Goal: Find specific page/section: Find specific page/section

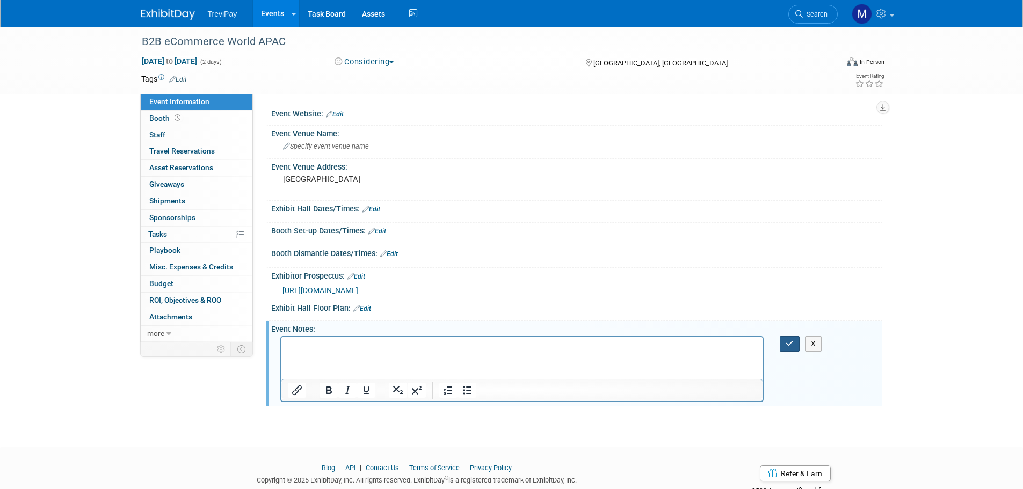
click at [782, 348] on button "button" at bounding box center [790, 344] width 20 height 16
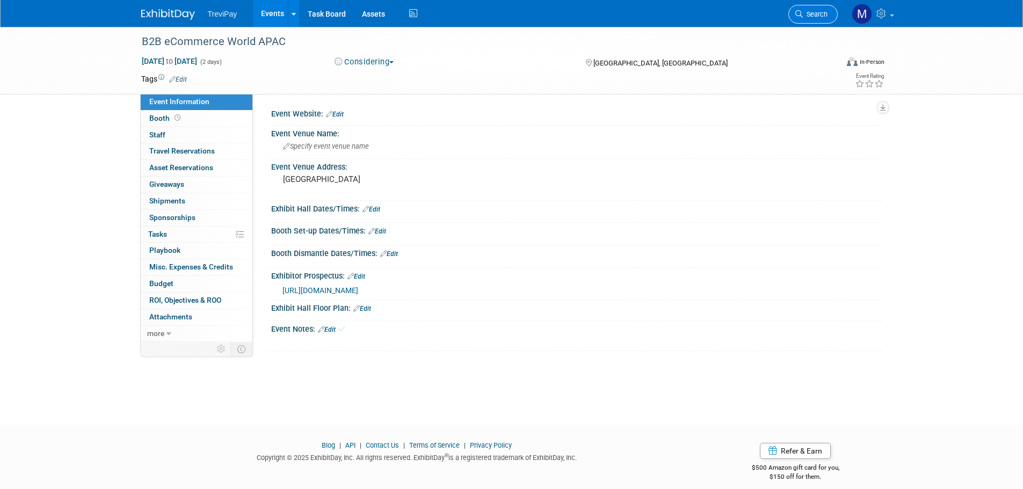
click at [808, 13] on span "Search" at bounding box center [815, 14] width 25 height 8
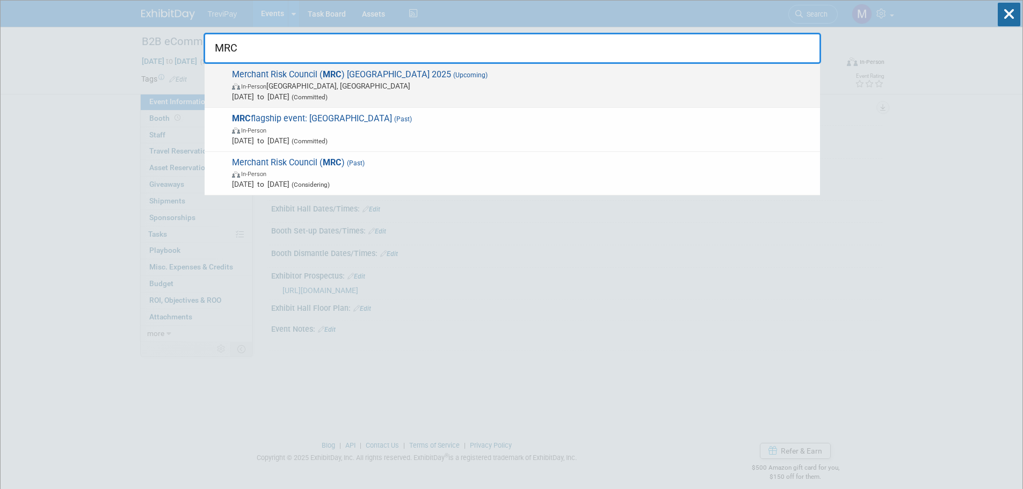
type input "MRC"
click at [337, 82] on span "In-Person Amsterdam, Netherlands" at bounding box center [523, 86] width 583 height 11
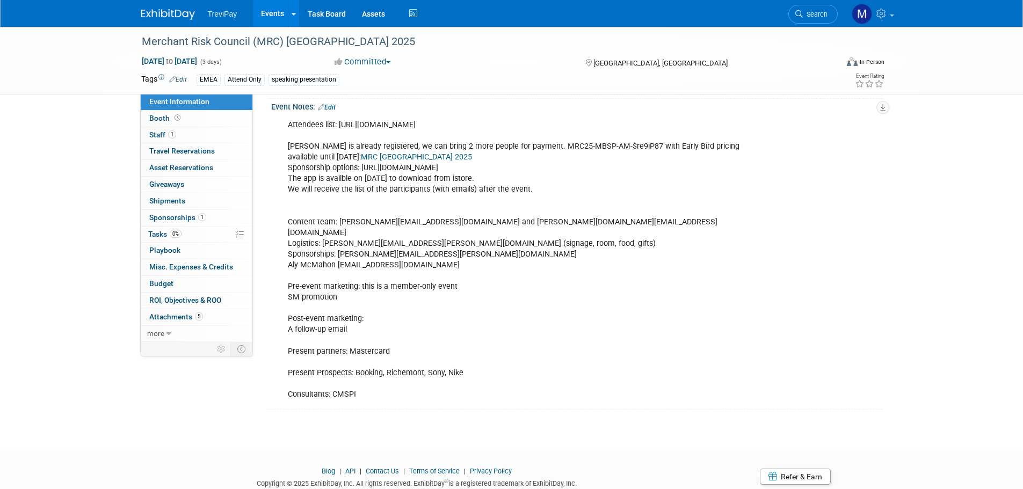
scroll to position [262, 0]
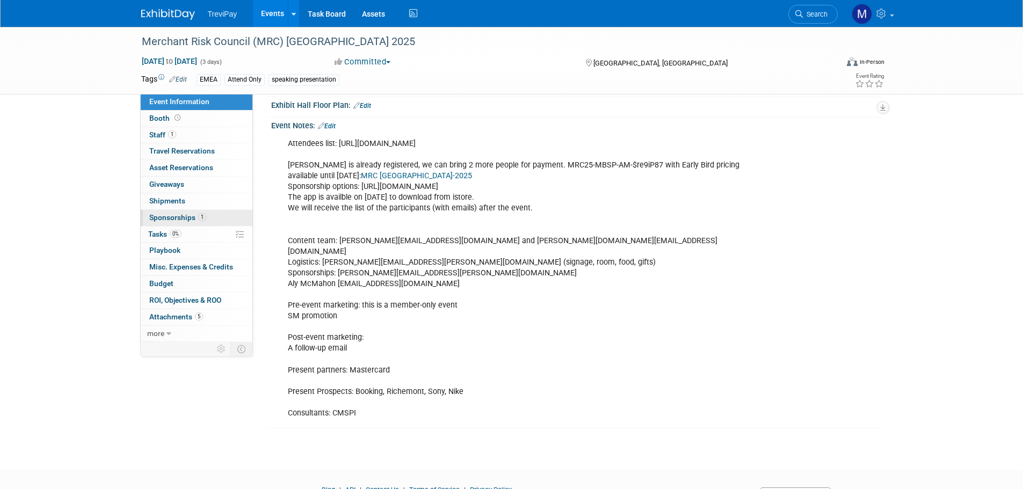
click at [171, 220] on span "Sponsorships 1" at bounding box center [177, 217] width 57 height 9
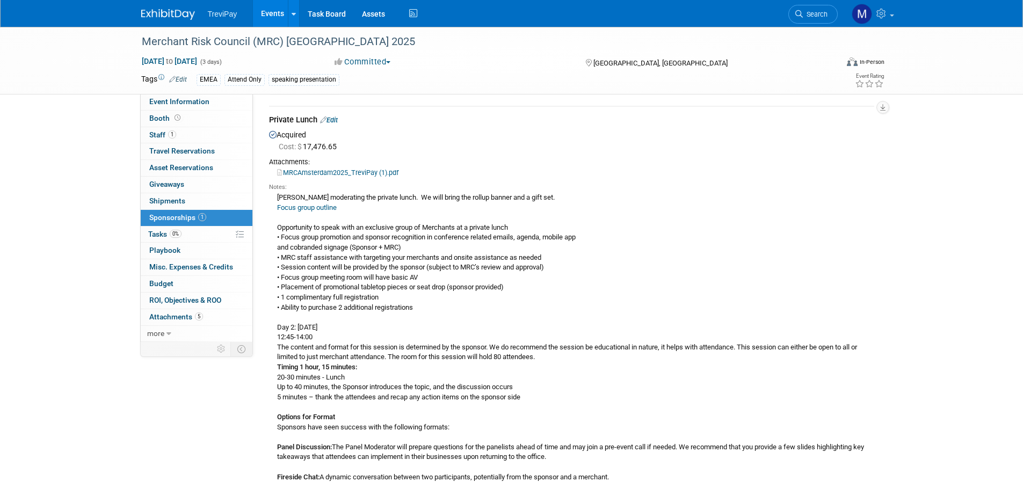
scroll to position [0, 0]
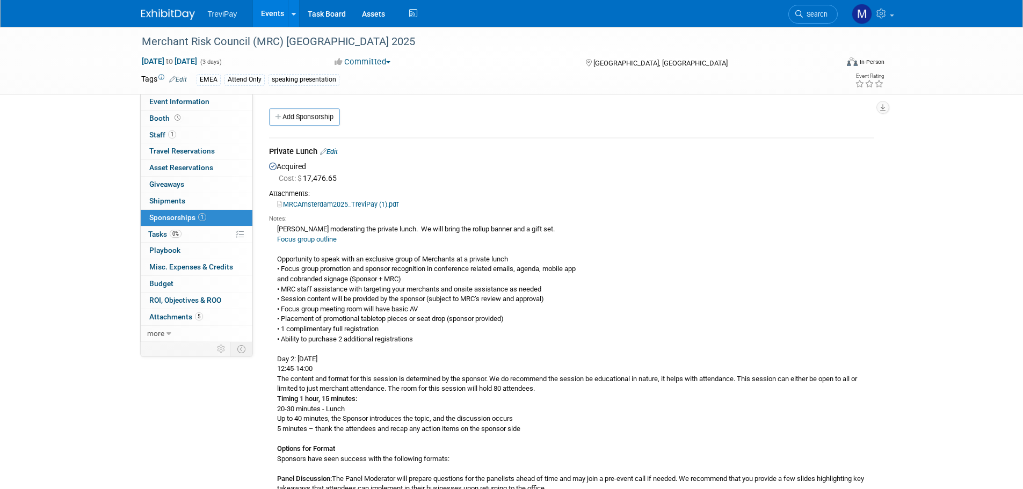
click at [322, 240] on link "Focus group outline" at bounding box center [307, 239] width 60 height 8
